Goal: Task Accomplishment & Management: Complete application form

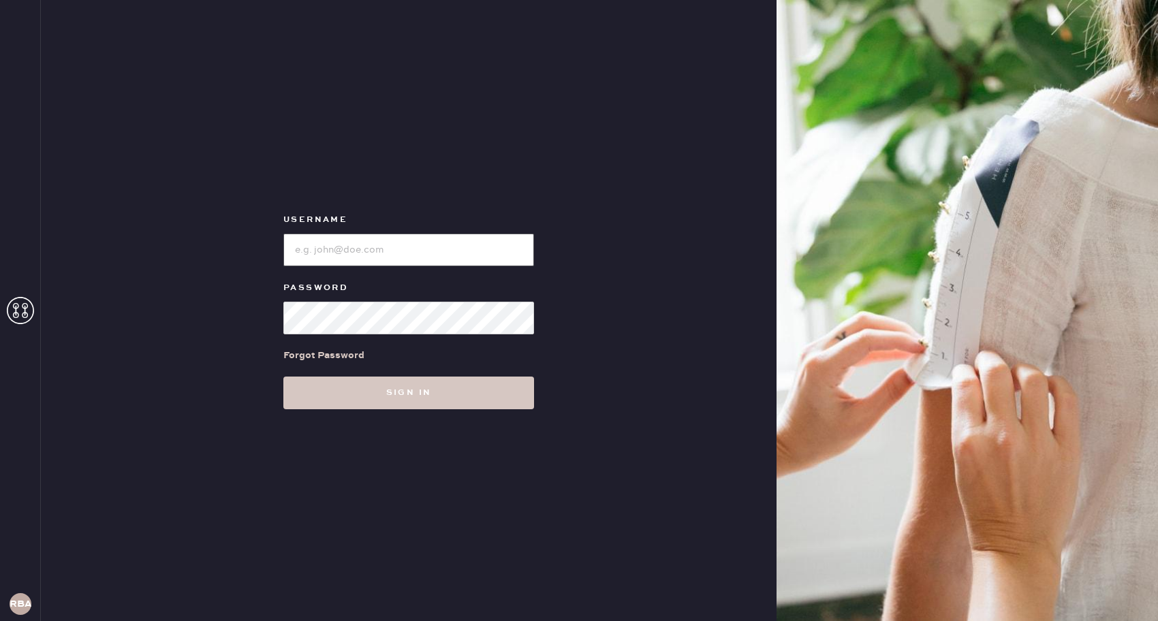
type input "reformationbellevue"
click at [396, 374] on div "Forgot Password" at bounding box center [408, 356] width 251 height 42
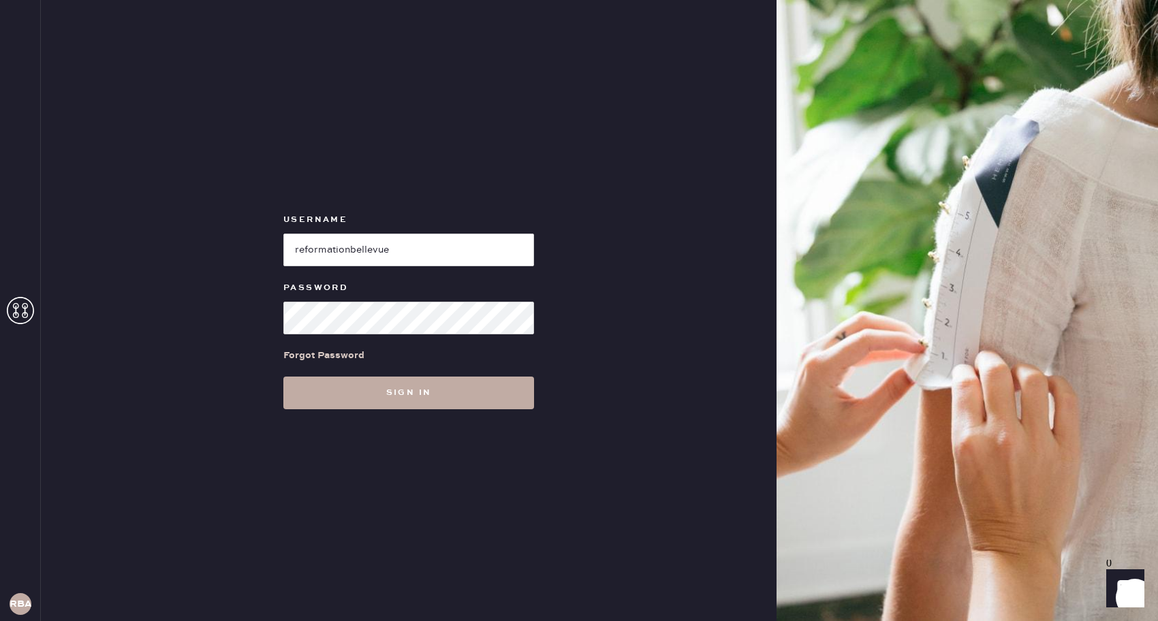
click at [385, 392] on button "Sign in" at bounding box center [408, 393] width 251 height 33
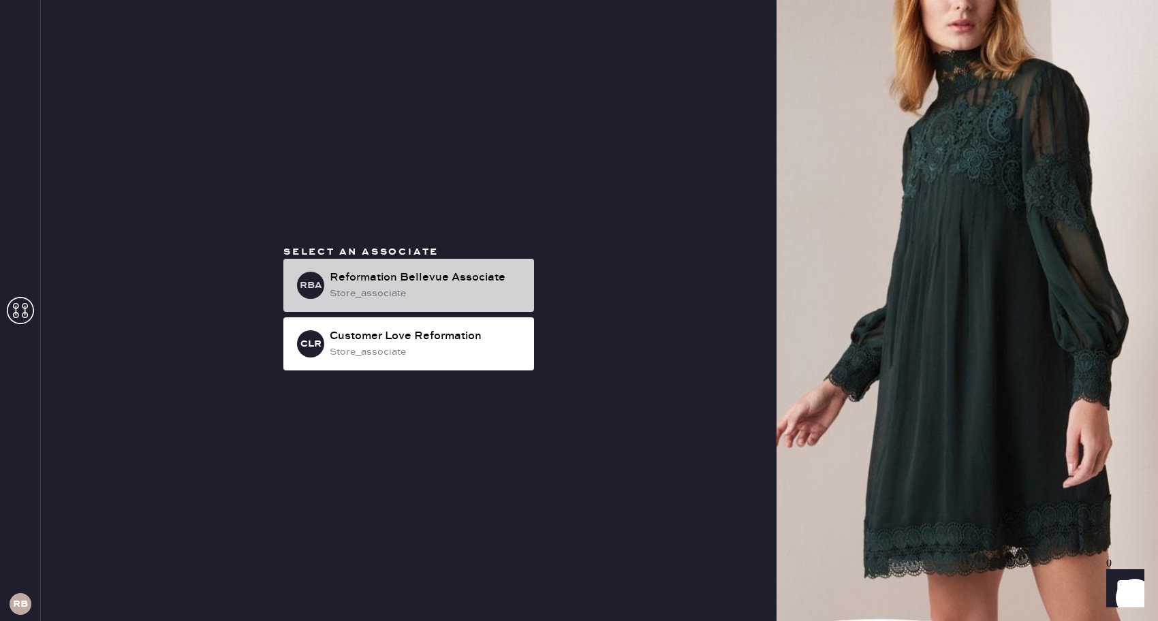
click at [386, 289] on div "store_associate" at bounding box center [427, 293] width 194 height 15
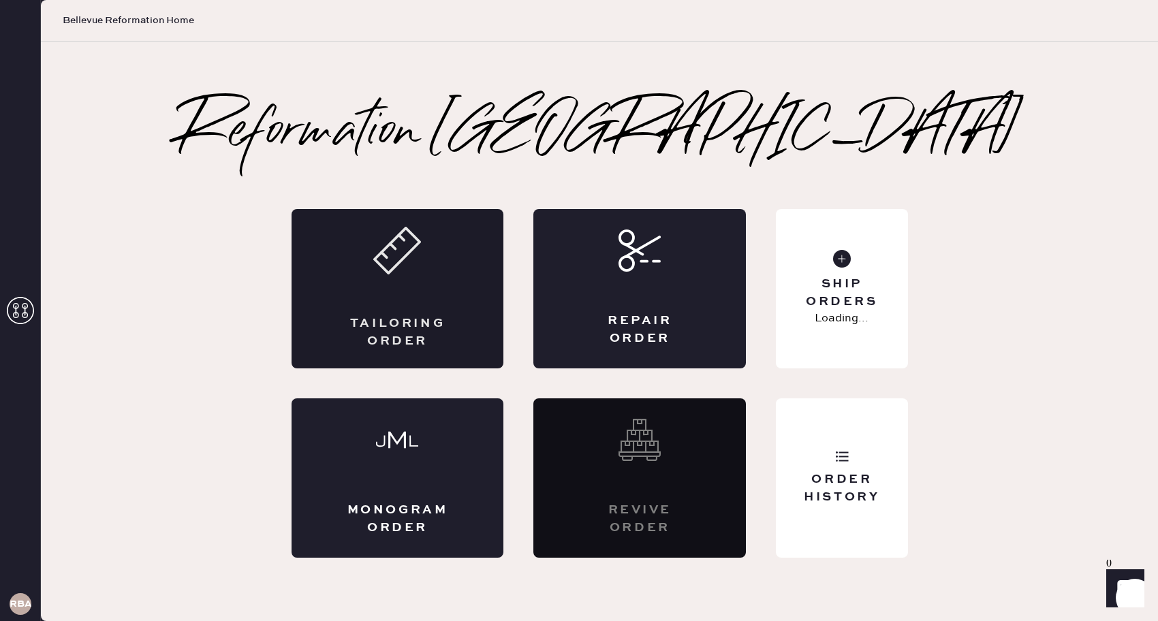
click at [440, 303] on div "Tailoring Order" at bounding box center [398, 288] width 213 height 159
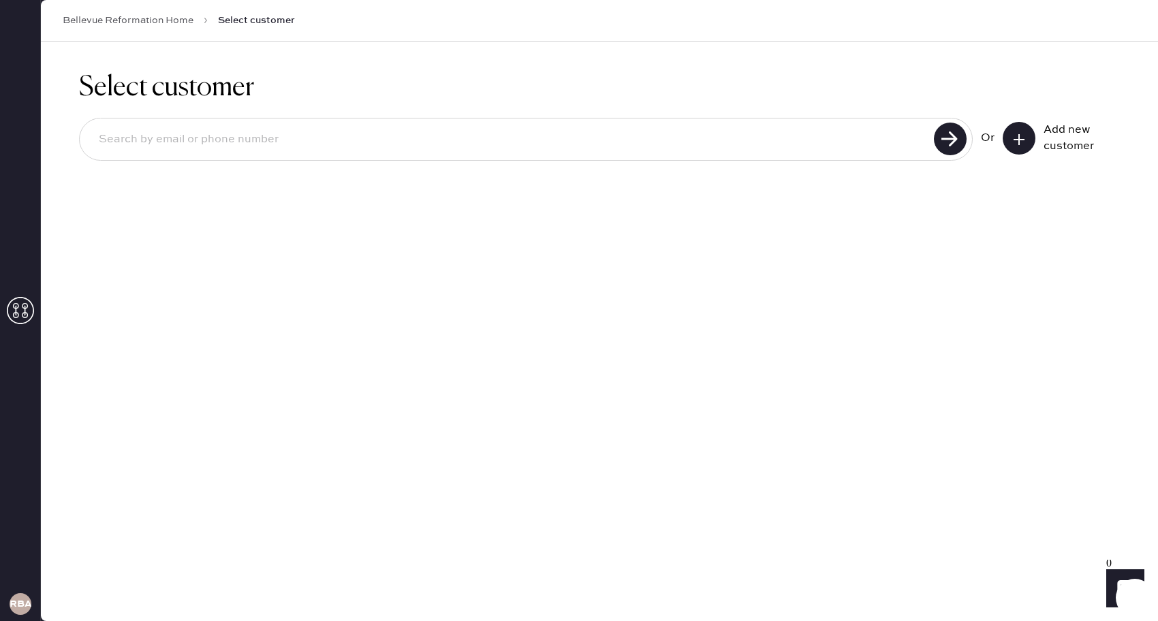
click at [1011, 133] on button at bounding box center [1019, 138] width 33 height 33
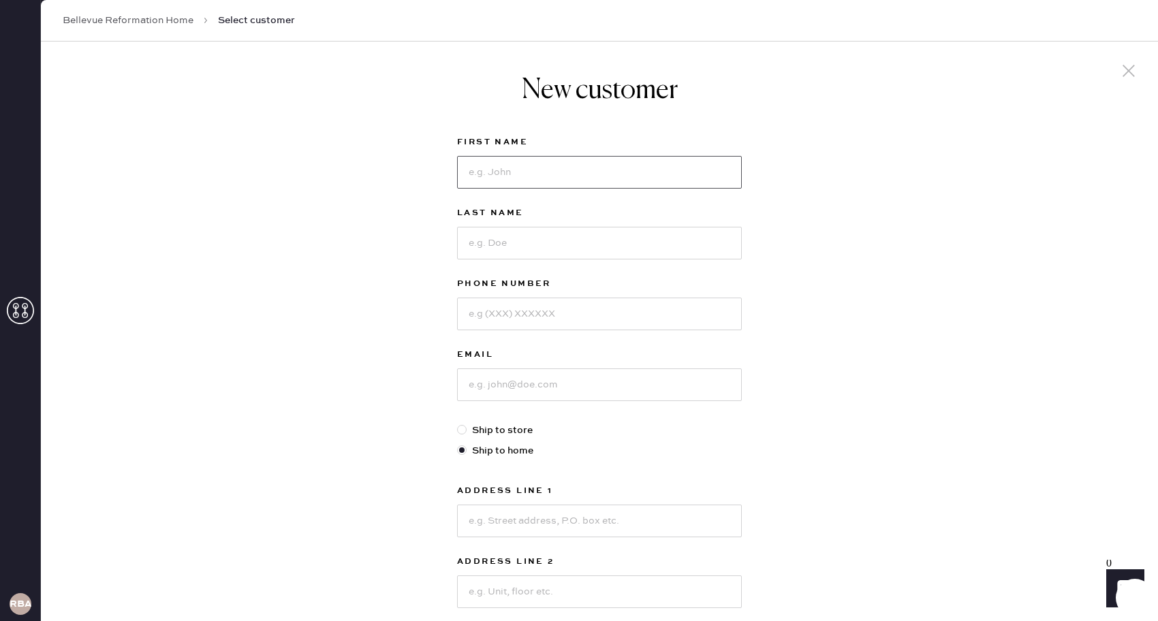
click at [604, 164] on input at bounding box center [599, 172] width 285 height 33
type input "Skylar"
click at [538, 262] on div "Last Name" at bounding box center [599, 240] width 285 height 71
click at [532, 249] on input at bounding box center [599, 243] width 285 height 33
type input "[PERSON_NAME]"
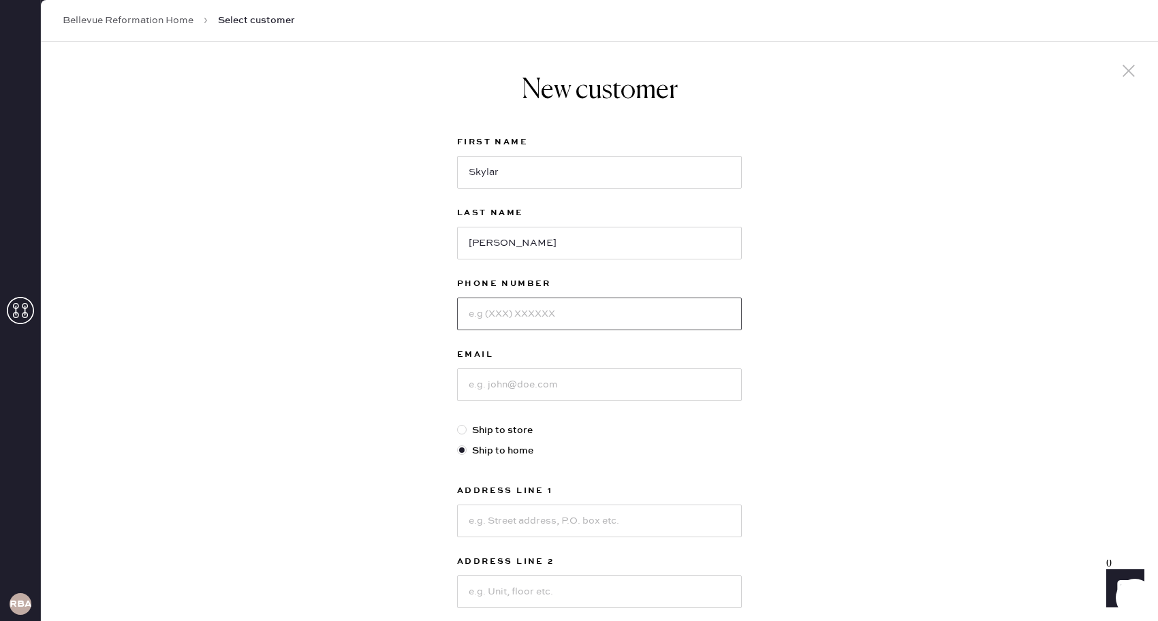
click at [514, 317] on input at bounding box center [599, 314] width 285 height 33
type input "[PHONE_NUMBER]"
click at [469, 401] on input at bounding box center [599, 385] width 285 height 33
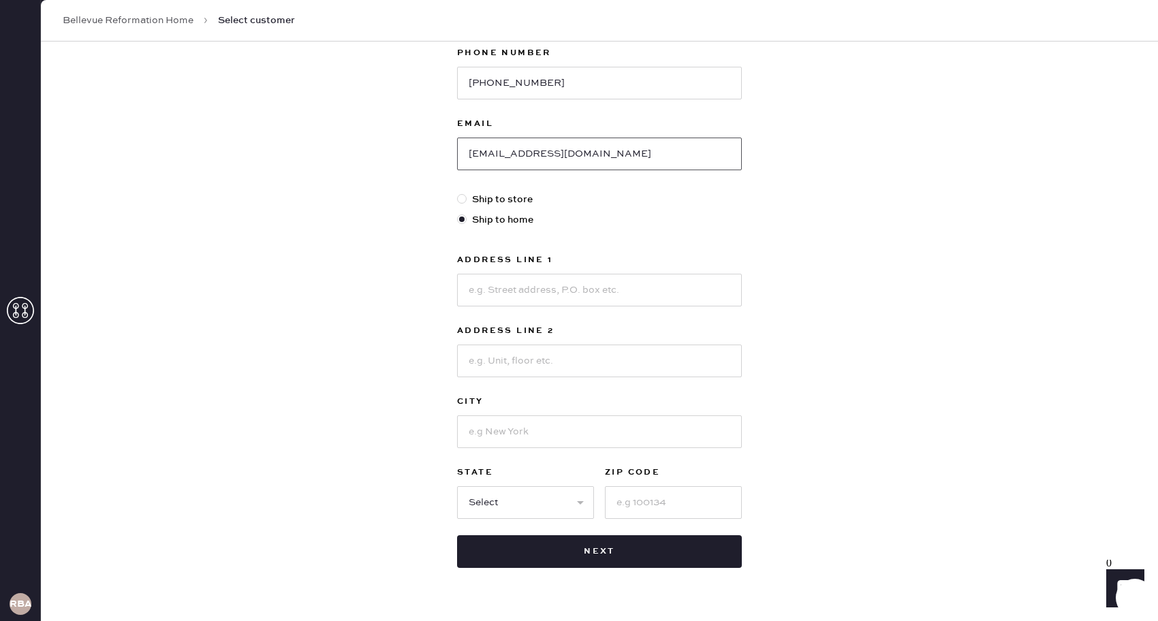
scroll to position [234, 0]
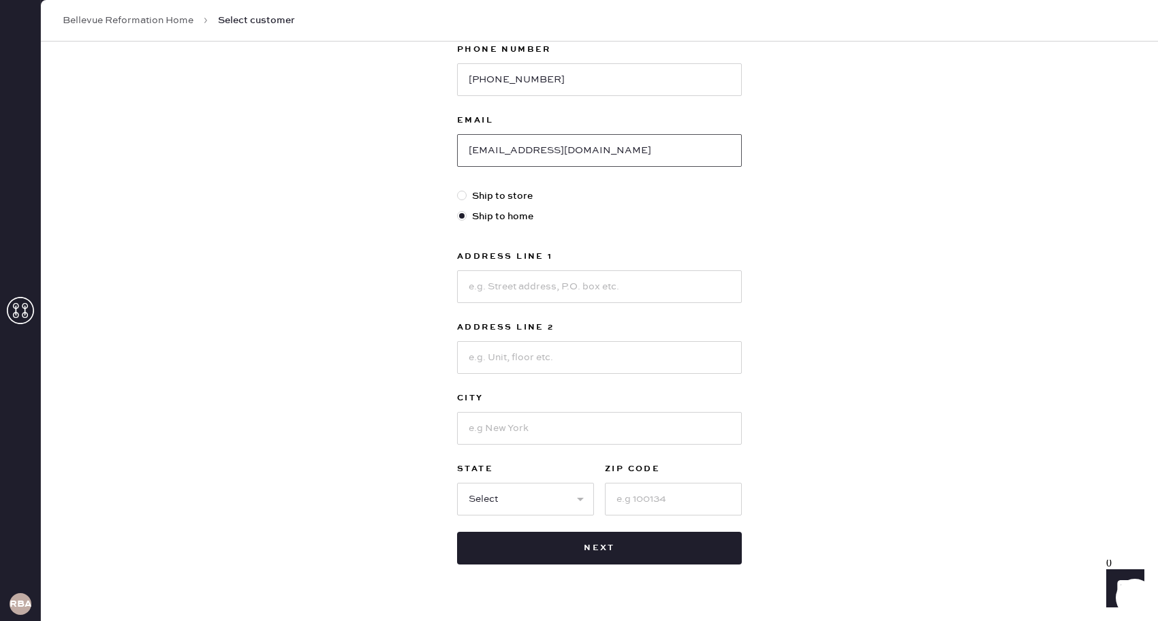
type input "[EMAIL_ADDRESS][DOMAIN_NAME]"
click at [505, 275] on input at bounding box center [599, 287] width 285 height 33
click at [470, 198] on div at bounding box center [464, 196] width 15 height 15
click at [458, 189] on input "Ship to store" at bounding box center [457, 189] width 1 height 1
radio input "true"
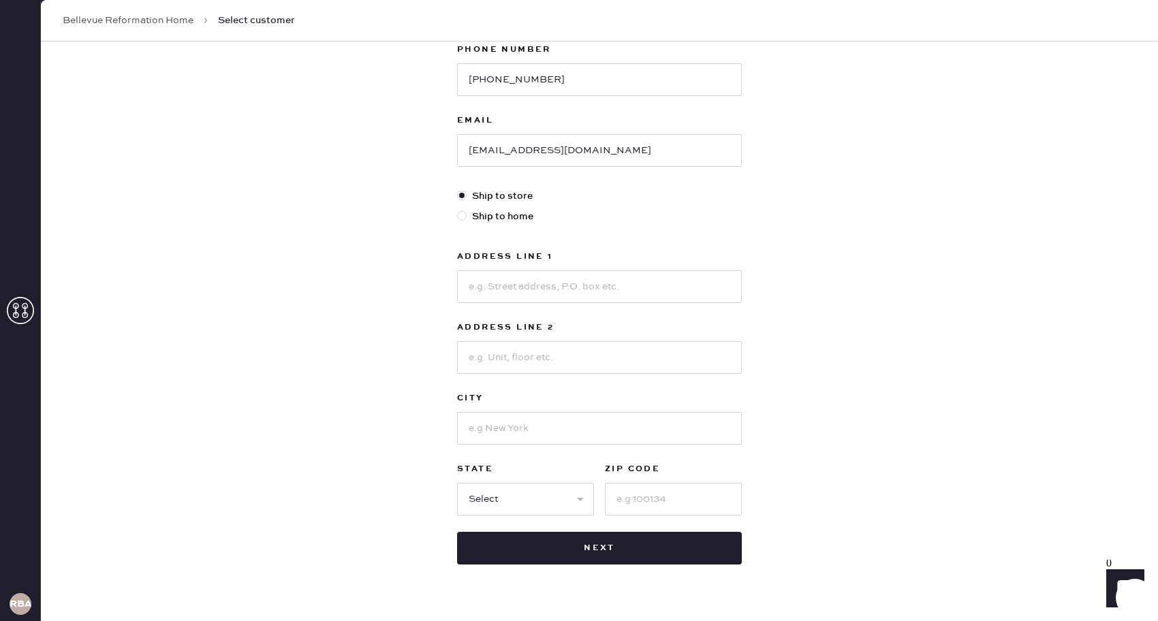
scroll to position [0, 0]
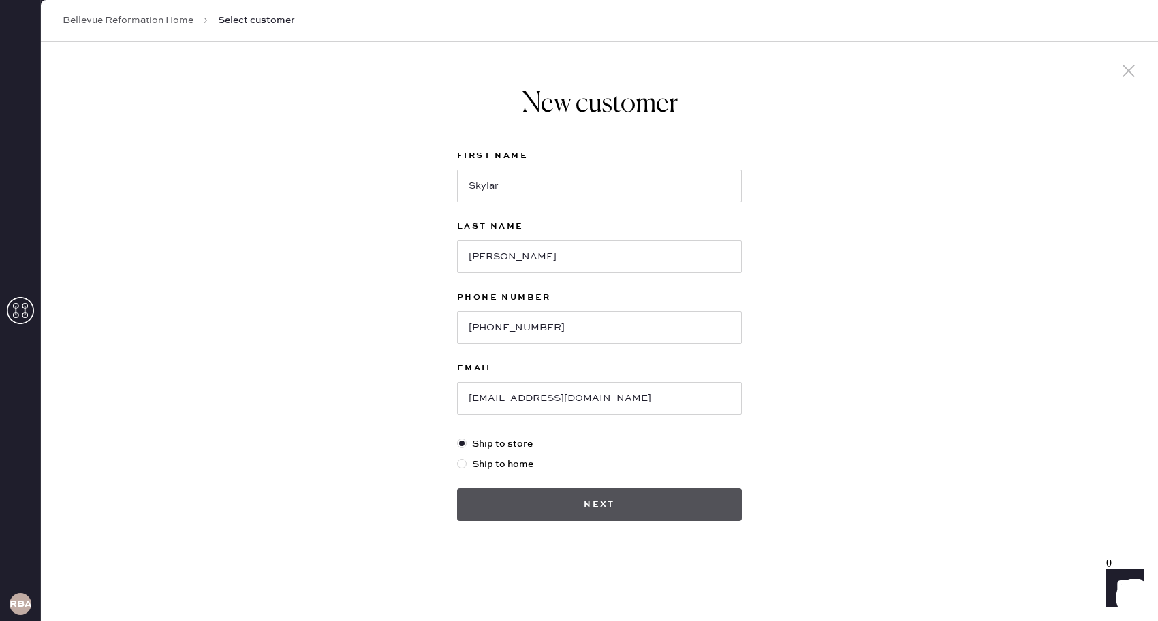
click at [563, 495] on button "Next" at bounding box center [599, 505] width 285 height 33
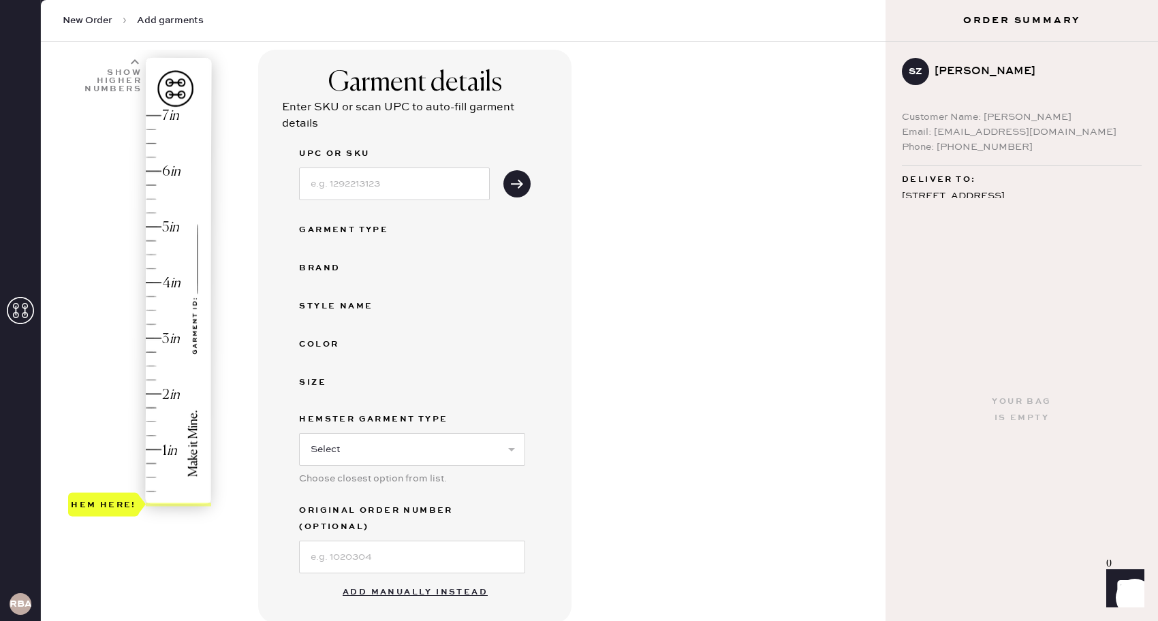
scroll to position [99, 0]
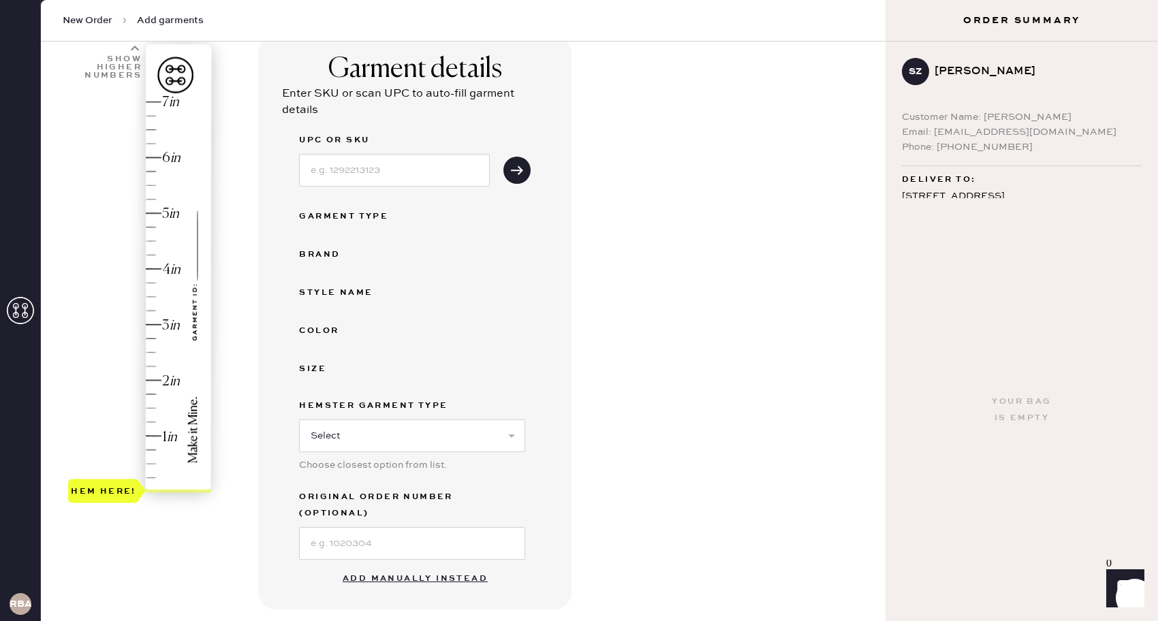
click at [376, 566] on button "Add manually instead" at bounding box center [415, 579] width 161 height 27
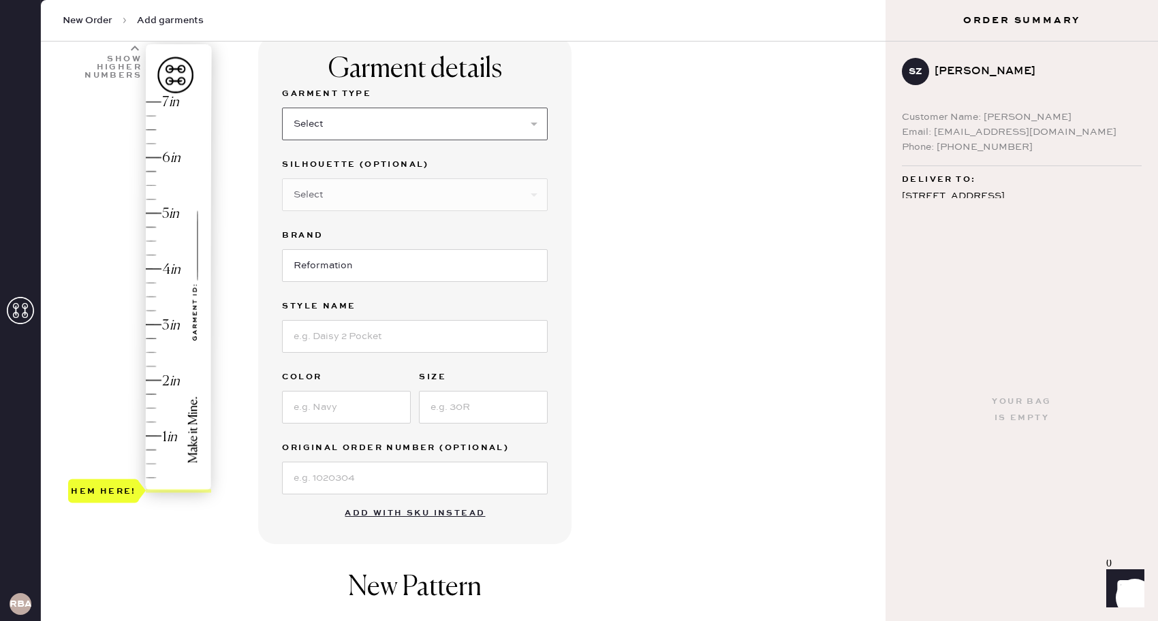
click at [434, 129] on select "Select Basic Skirt Jeans Leggings Pants Shorts Basic Sleeved Dress Basic Sleeve…" at bounding box center [415, 124] width 266 height 33
select select "6"
click at [379, 188] on select "Select Maxi Dress Midi Dress Mini Dress Other" at bounding box center [415, 195] width 266 height 33
select select "39"
click at [347, 326] on input at bounding box center [415, 336] width 266 height 33
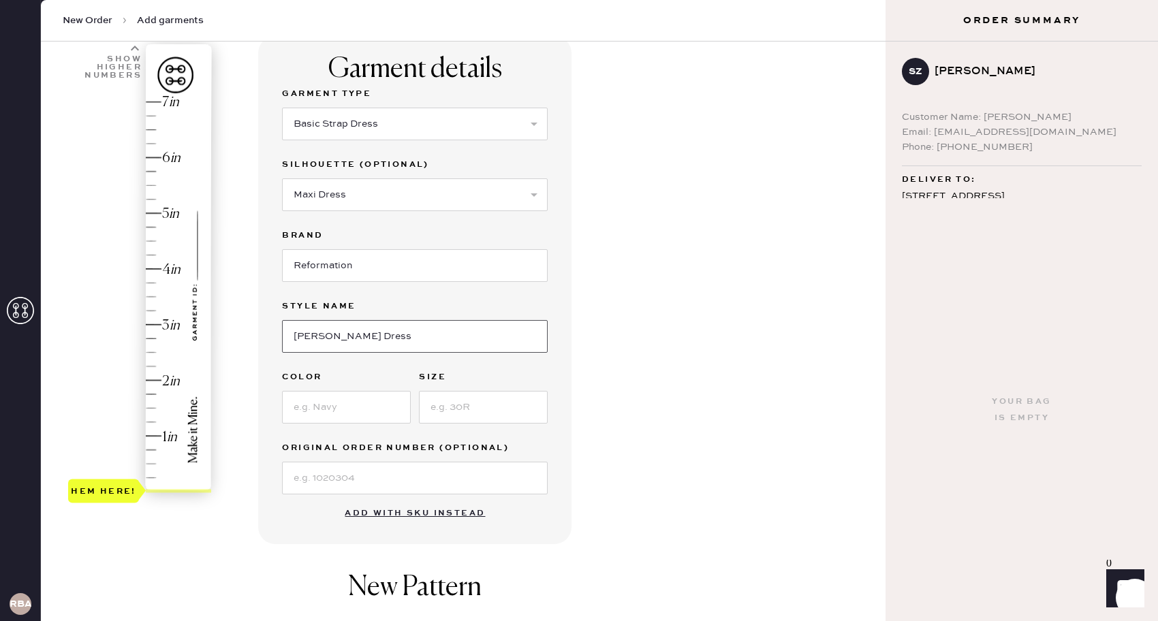
type input "[PERSON_NAME] Dress"
type input "b"
click at [308, 406] on input "Treiste Border" at bounding box center [346, 407] width 129 height 33
type input "Trieste Border"
click at [431, 413] on input at bounding box center [483, 407] width 129 height 33
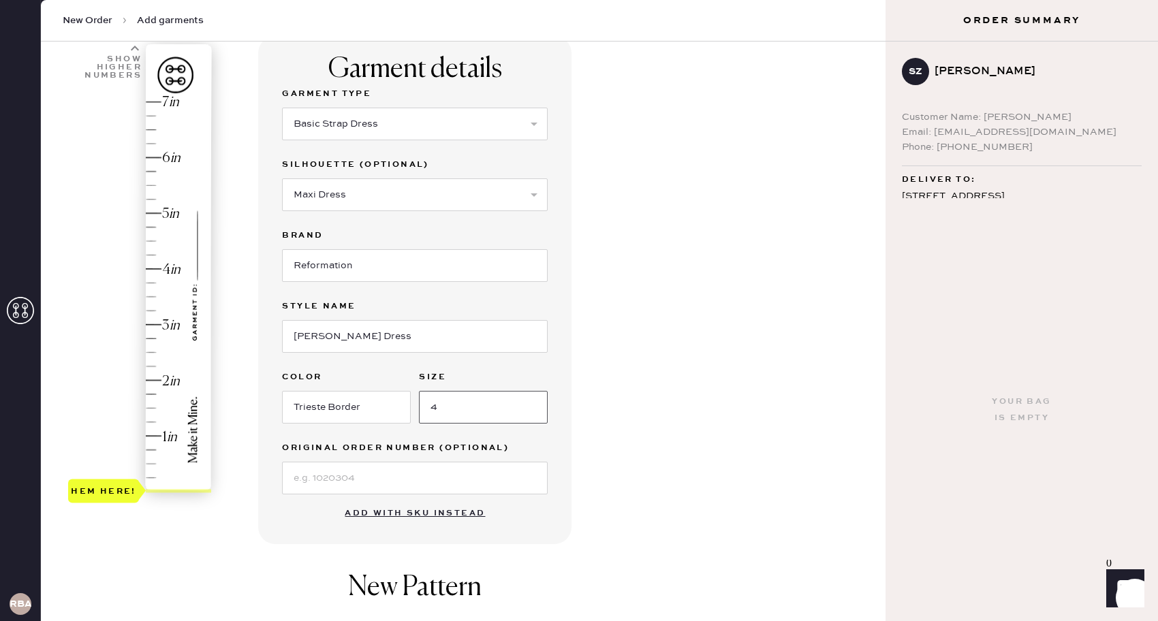
type input "4"
type input "3"
click at [153, 330] on div "Hem here!" at bounding box center [140, 297] width 145 height 402
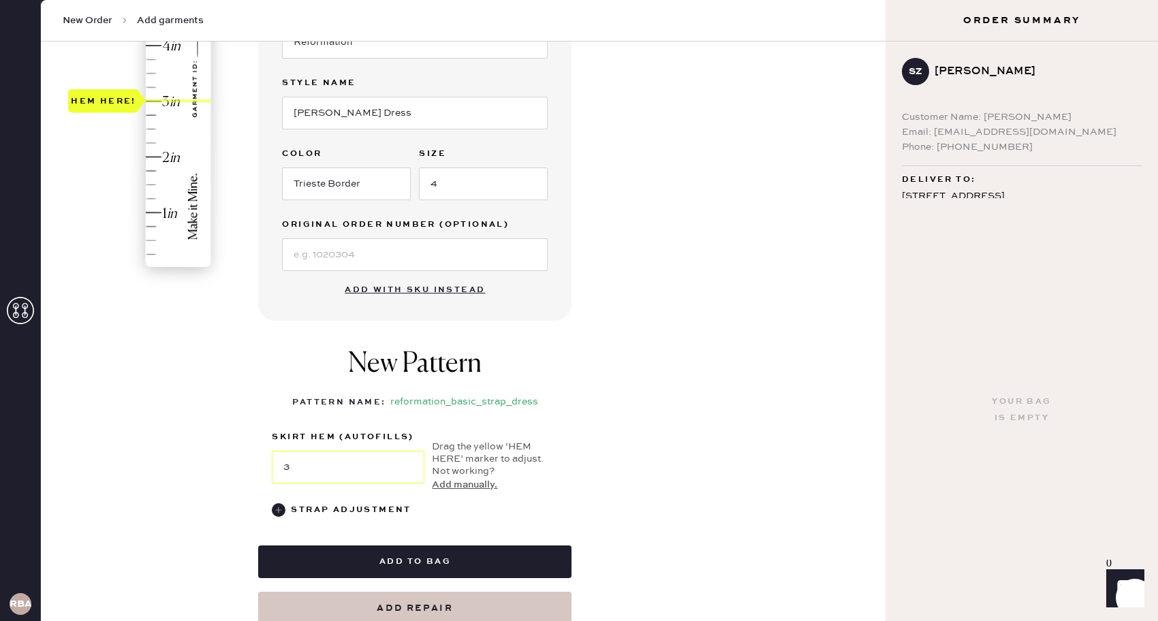
scroll to position [408, 0]
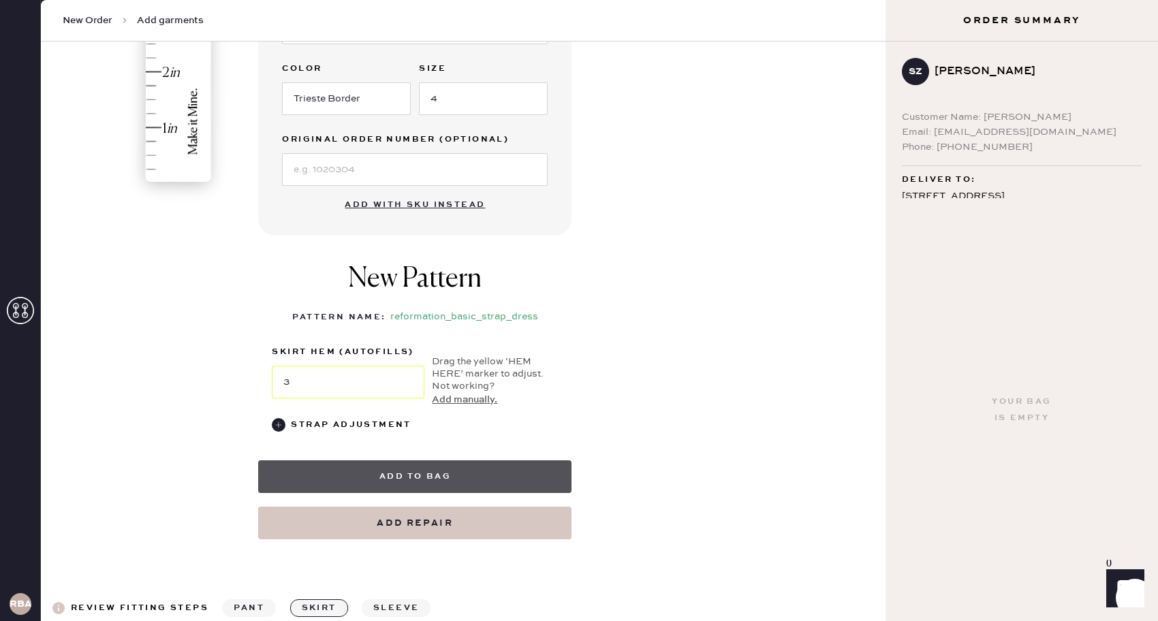
click at [390, 473] on button "Add to bag" at bounding box center [414, 477] width 313 height 33
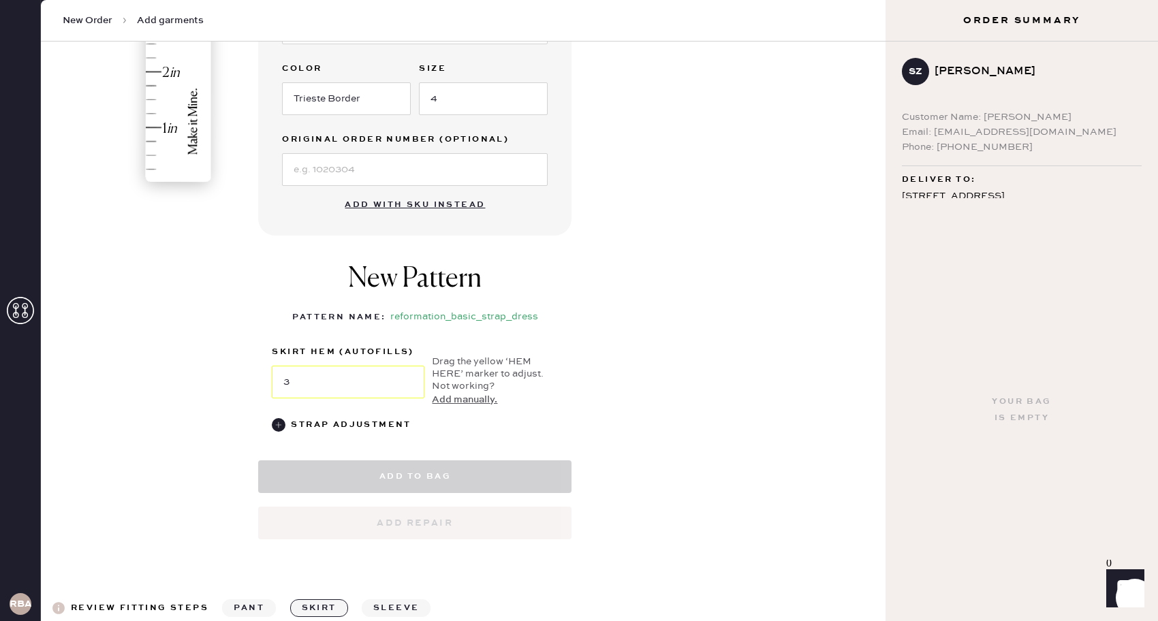
select select "6"
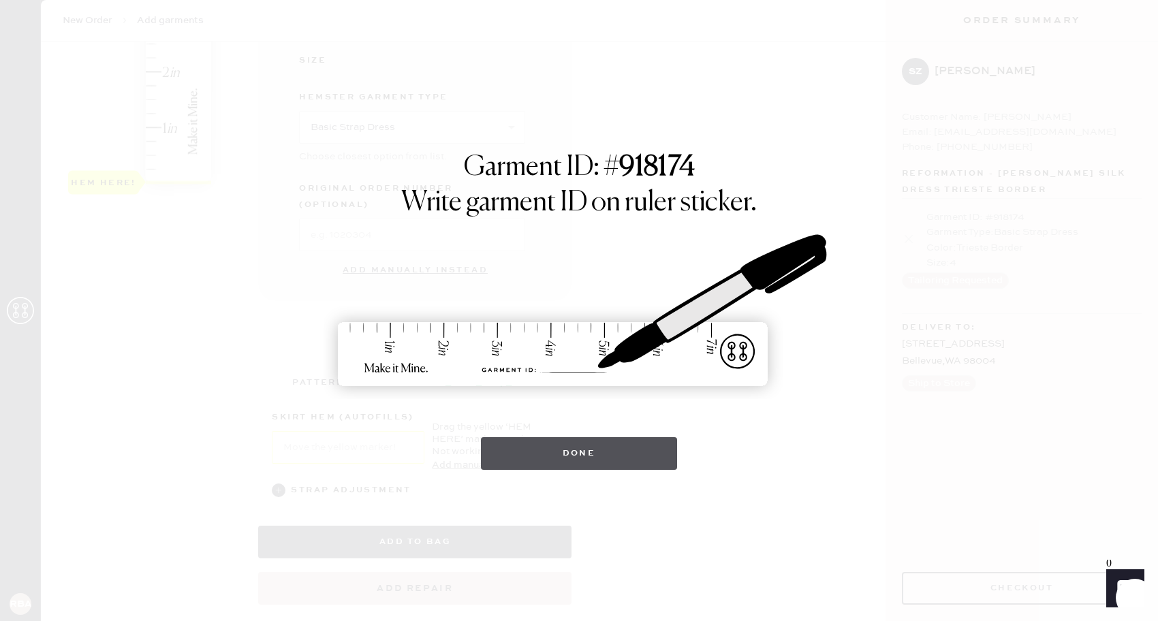
click at [556, 452] on button "Done" at bounding box center [579, 453] width 197 height 33
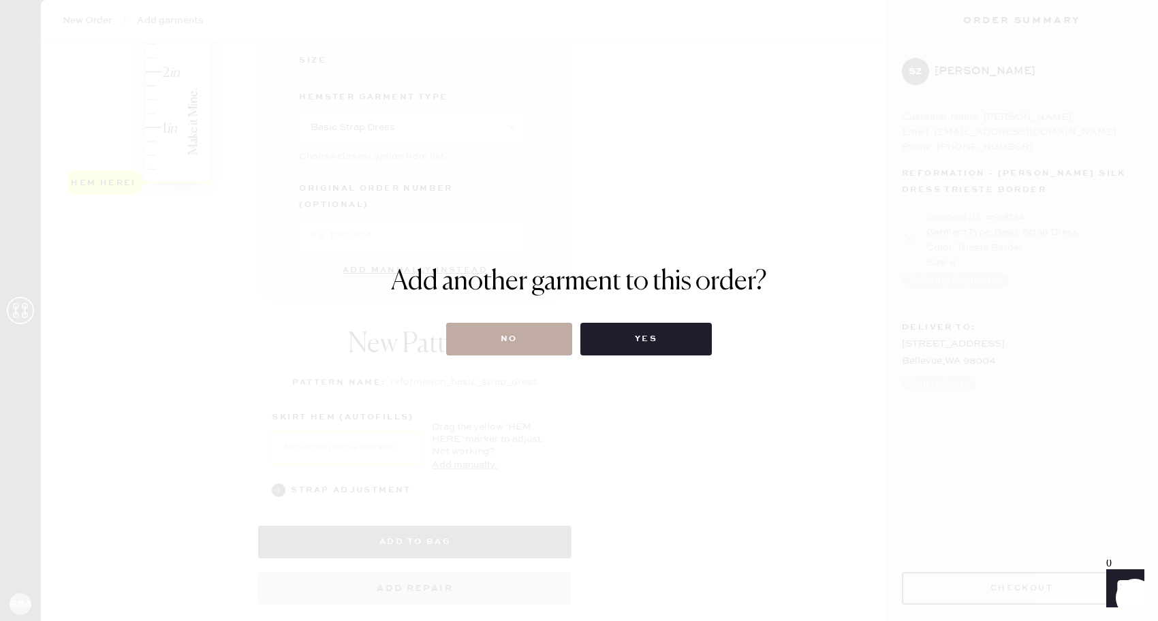
click at [523, 343] on button "No" at bounding box center [509, 339] width 126 height 33
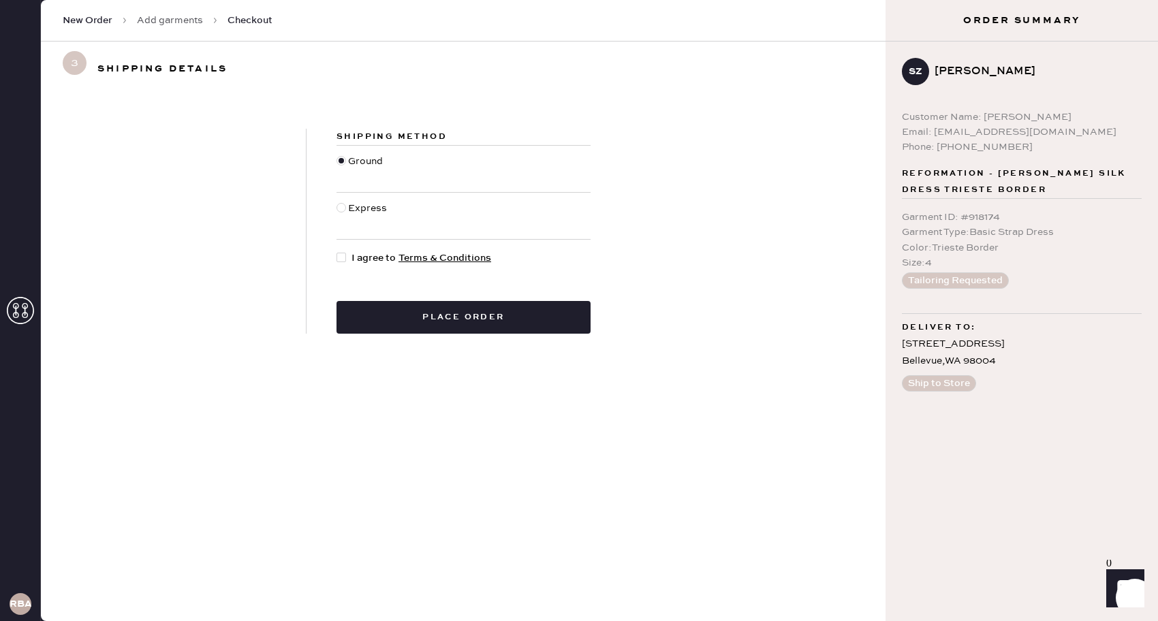
click at [341, 262] on div at bounding box center [342, 258] width 10 height 10
click at [337, 251] on input "I agree to Terms & Conditions" at bounding box center [337, 251] width 1 height 1
checkbox input "true"
click at [392, 309] on button "Place order" at bounding box center [464, 317] width 254 height 33
